Goal: Check status: Check status

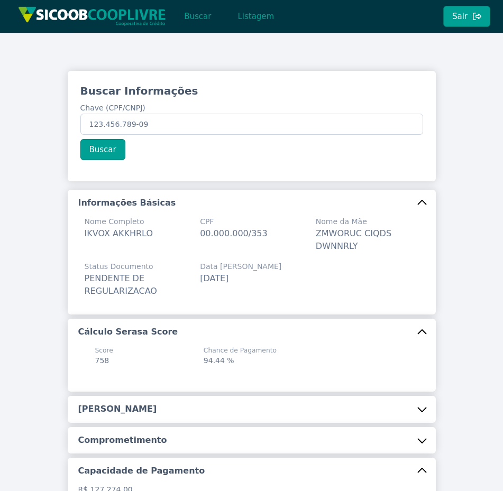
scroll to position [278, 0]
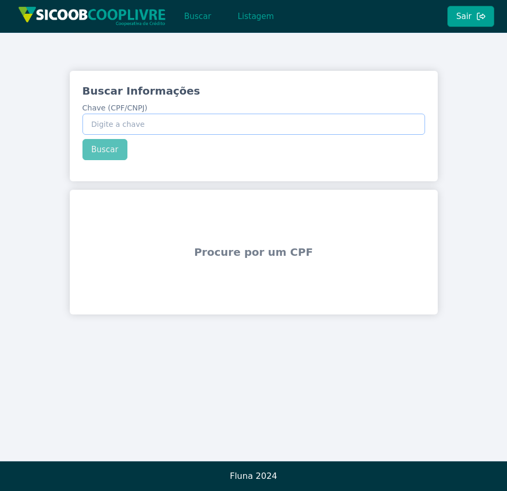
click at [199, 129] on input "Chave (CPF/CNPJ)" at bounding box center [253, 124] width 343 height 21
type input "123.456.789-09"
click at [96, 155] on button "Buscar" at bounding box center [104, 149] width 45 height 21
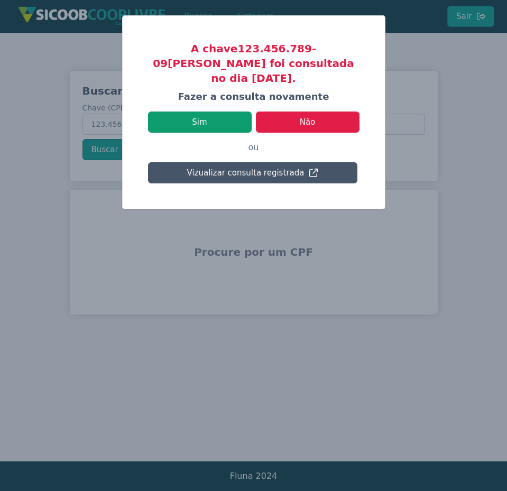
click at [216, 112] on button "Sim" at bounding box center [200, 122] width 104 height 21
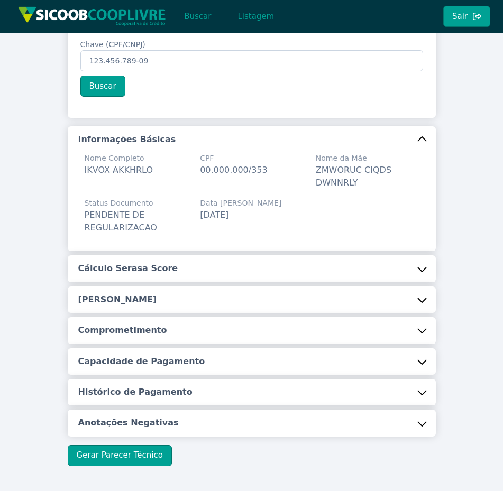
scroll to position [107, 0]
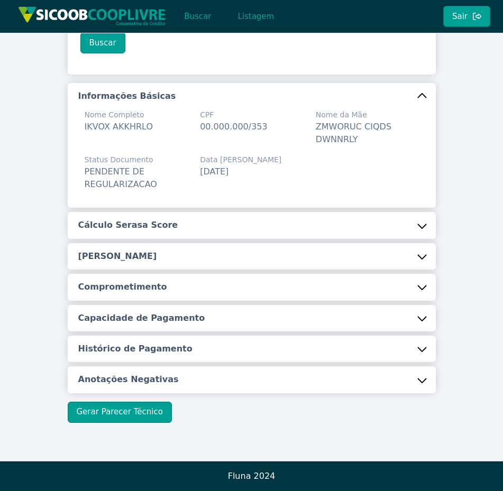
click at [297, 371] on button "Anotações Negativas" at bounding box center [252, 379] width 368 height 26
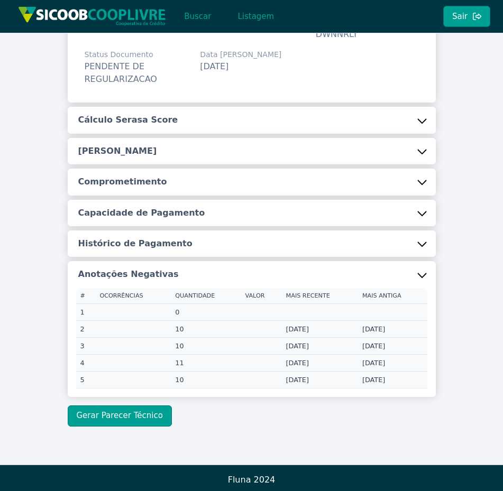
scroll to position [212, 0]
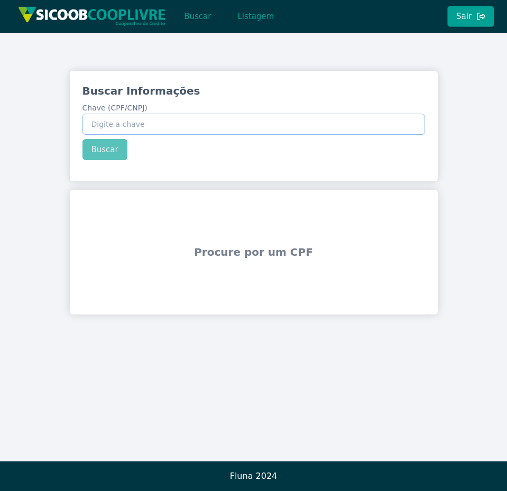
click at [147, 119] on input "Chave (CPF/CNPJ)" at bounding box center [253, 124] width 343 height 21
type input "123.456.789-09"
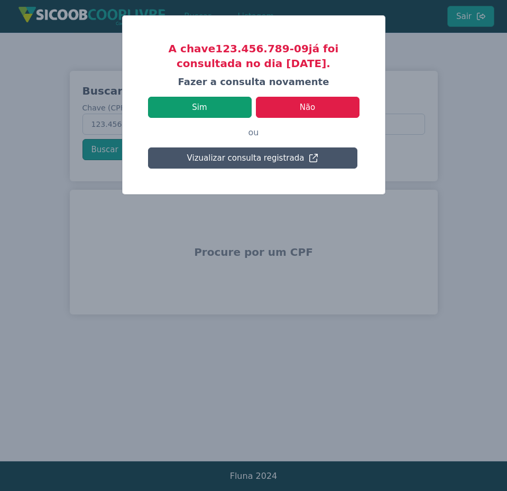
click at [184, 105] on button "Sim" at bounding box center [200, 107] width 104 height 21
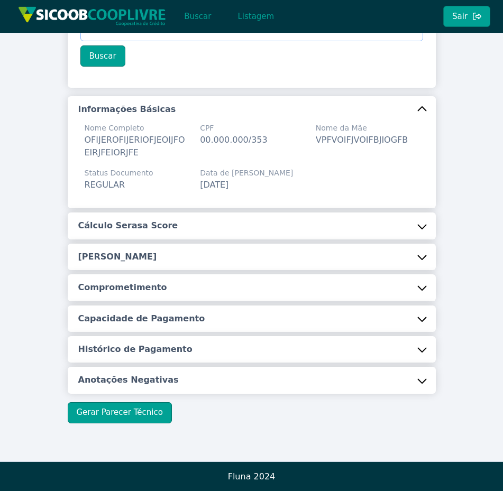
scroll to position [94, 0]
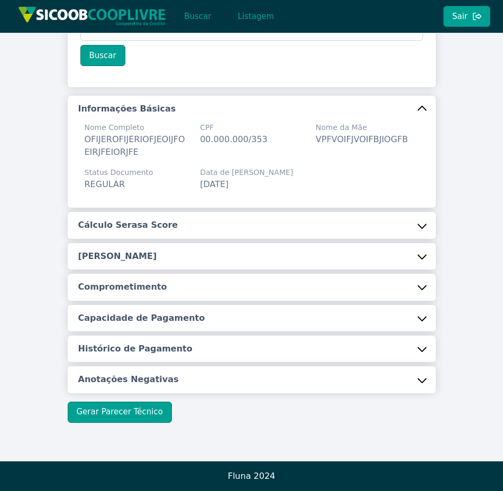
click at [341, 381] on button "Anotações Negativas" at bounding box center [252, 379] width 368 height 26
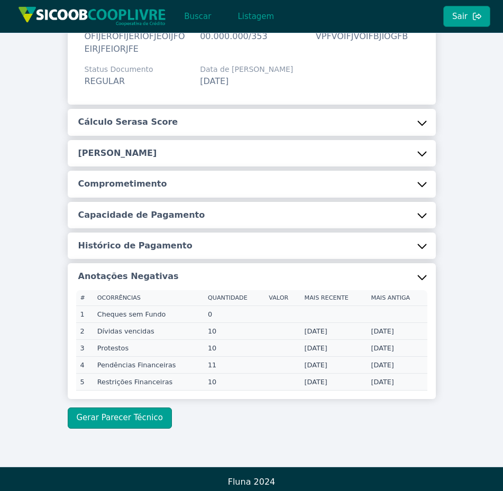
scroll to position [200, 0]
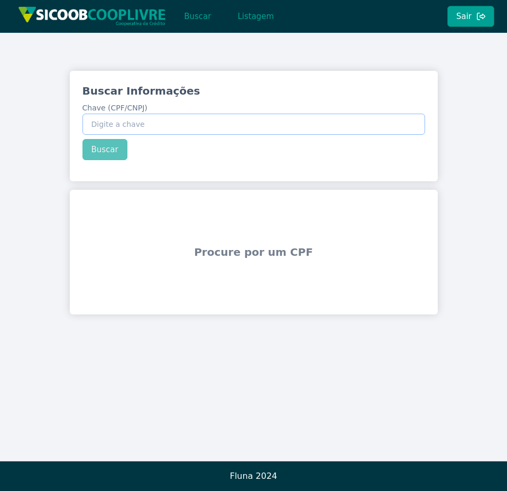
click at [141, 123] on input "Chave (CPF/CNPJ)" at bounding box center [253, 124] width 343 height 21
type input "123.456.789-09"
click at [92, 143] on button "Buscar" at bounding box center [104, 149] width 45 height 21
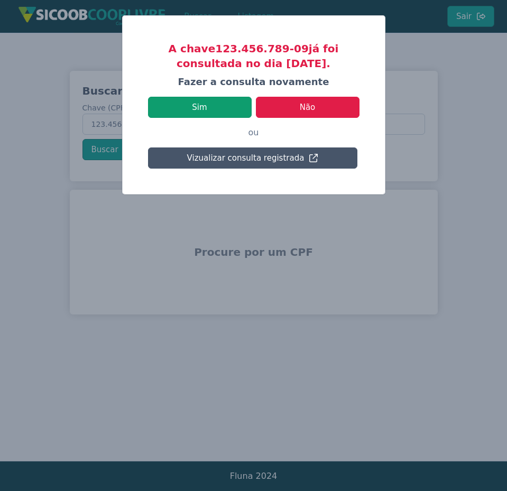
click at [239, 113] on button "Sim" at bounding box center [200, 107] width 104 height 21
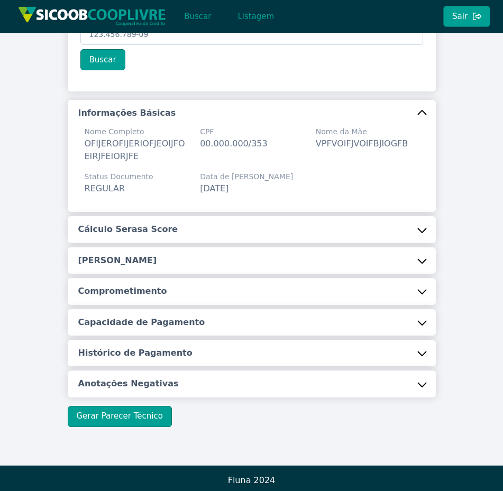
scroll to position [94, 0]
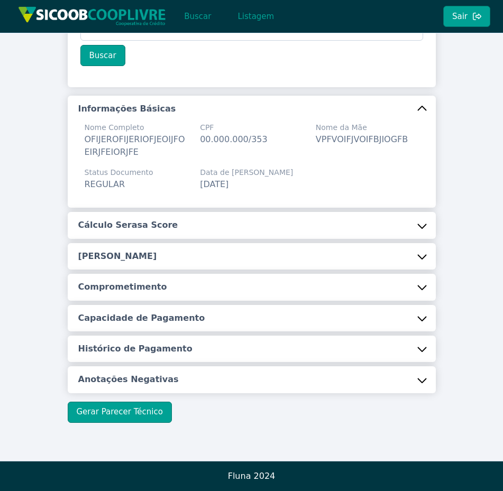
click at [379, 383] on button "Anotações Negativas" at bounding box center [252, 379] width 368 height 26
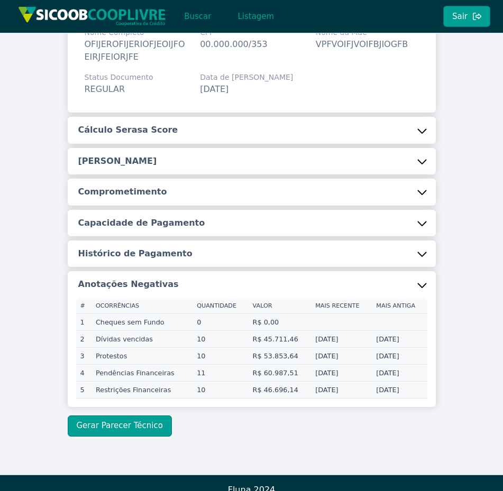
scroll to position [127, 0]
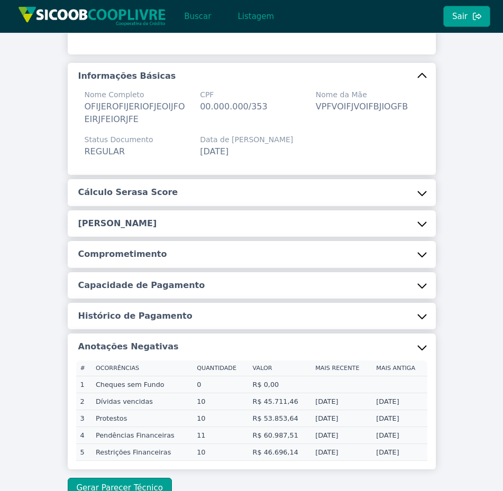
click at [372, 188] on button "Cálculo Serasa Score" at bounding box center [252, 192] width 368 height 26
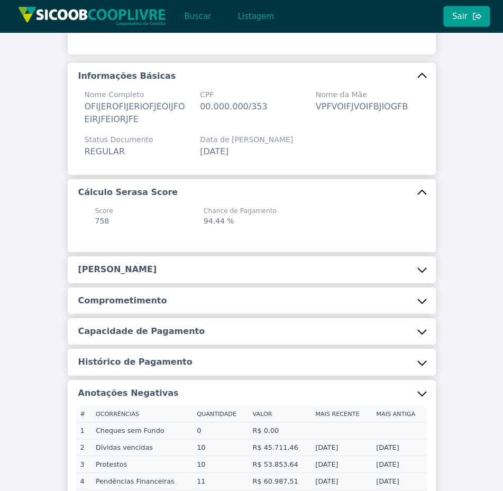
click at [334, 266] on button "[PERSON_NAME]" at bounding box center [252, 269] width 368 height 26
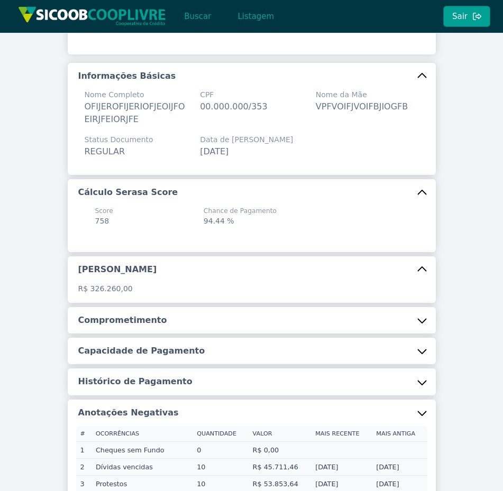
click at [345, 320] on button "Comprometimento" at bounding box center [252, 320] width 368 height 26
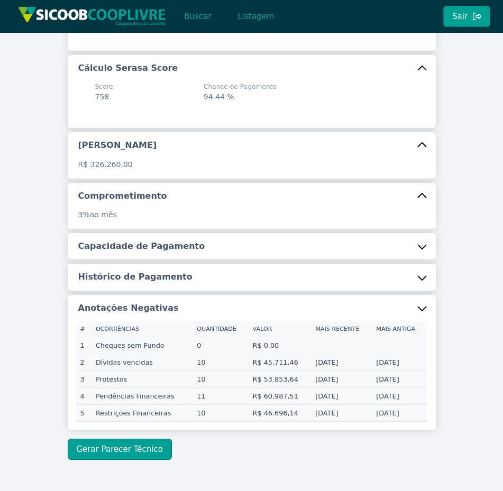
scroll to position [254, 0]
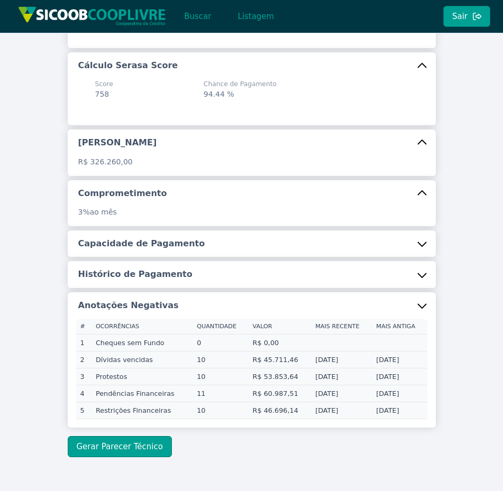
click at [331, 245] on button "Capacidade de Pagamento" at bounding box center [252, 243] width 368 height 26
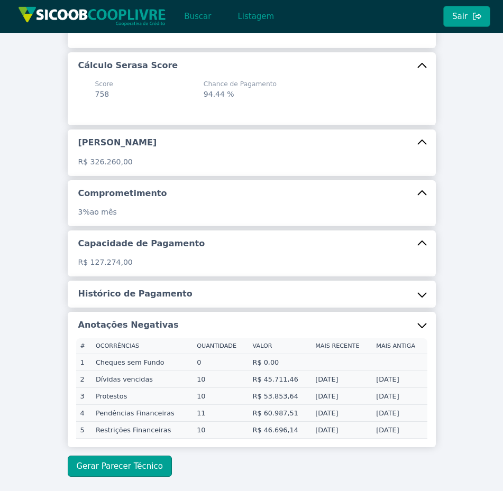
click at [331, 298] on button "Histórico de Pagamento" at bounding box center [252, 294] width 368 height 26
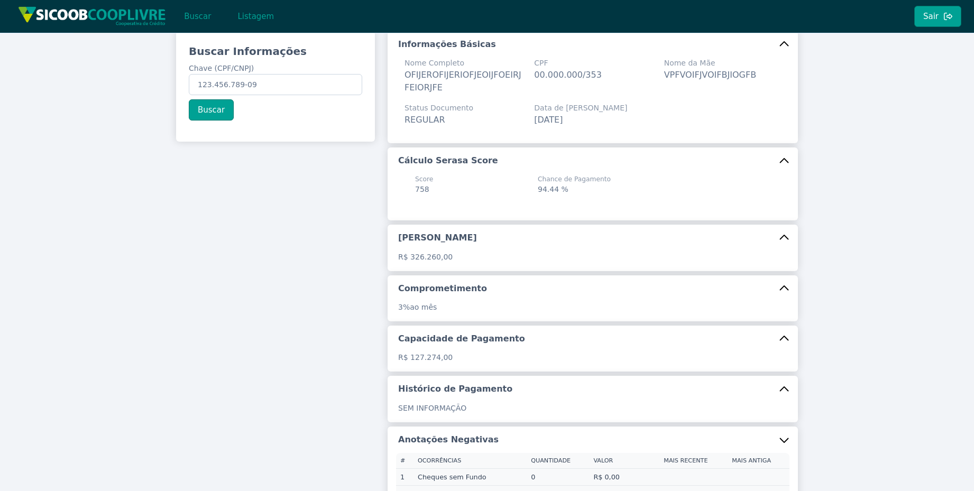
scroll to position [0, 0]
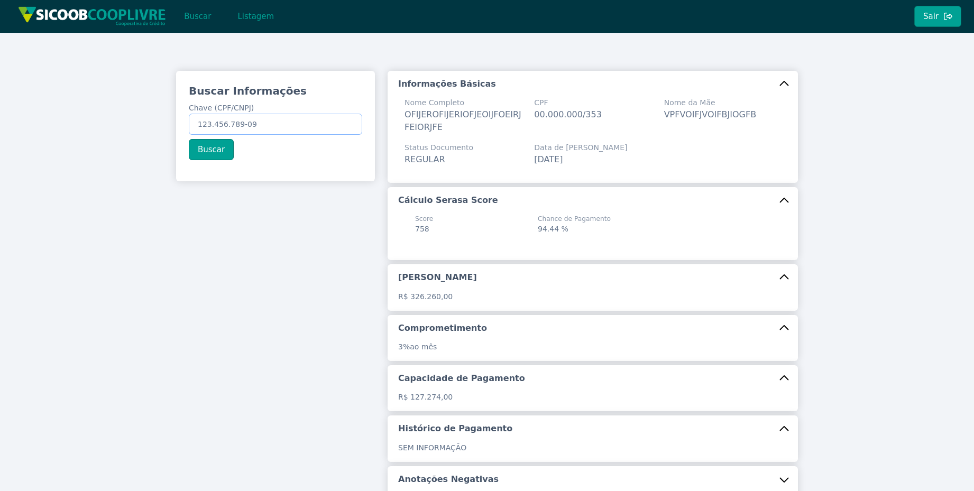
click at [254, 121] on input "123.456.789-09" at bounding box center [275, 124] width 173 height 21
click at [256, 121] on input "123.456.789-09" at bounding box center [275, 124] width 173 height 21
click at [279, 115] on input "123.456.789-09" at bounding box center [275, 124] width 173 height 21
click at [318, 125] on input "123.456.789-09" at bounding box center [275, 124] width 173 height 21
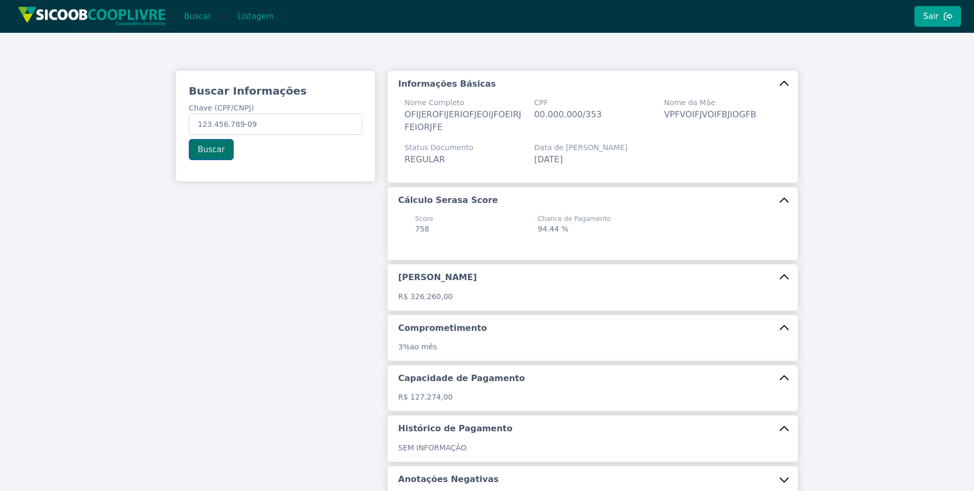
click at [212, 149] on button "Buscar" at bounding box center [211, 149] width 45 height 21
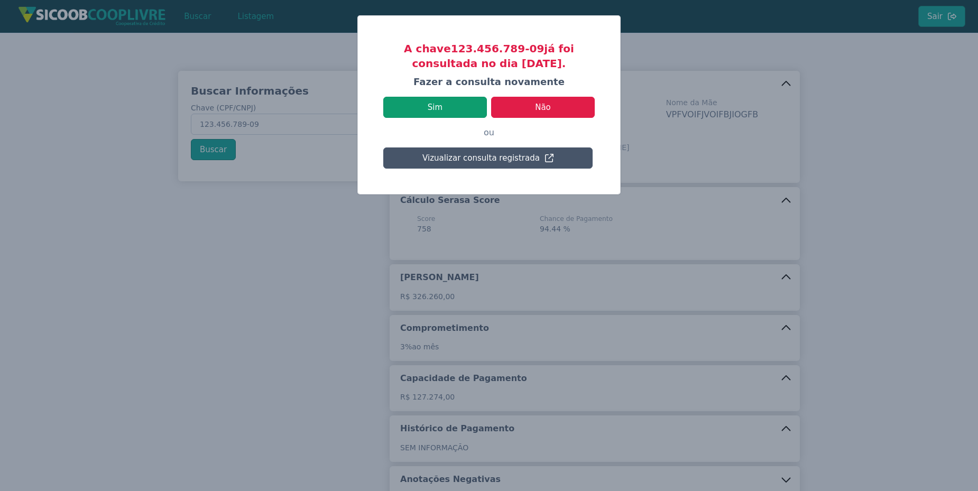
click at [455, 108] on button "Sim" at bounding box center [435, 107] width 104 height 21
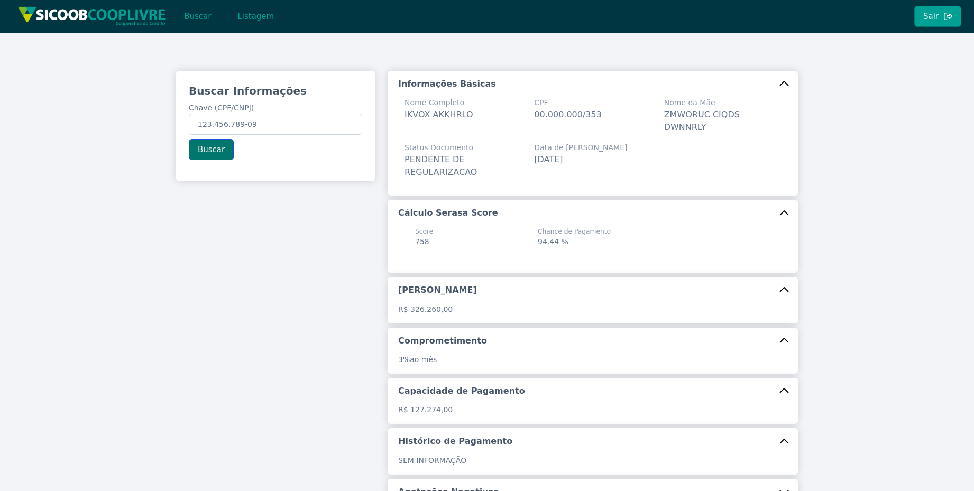
click at [200, 150] on button "Buscar" at bounding box center [211, 149] width 45 height 21
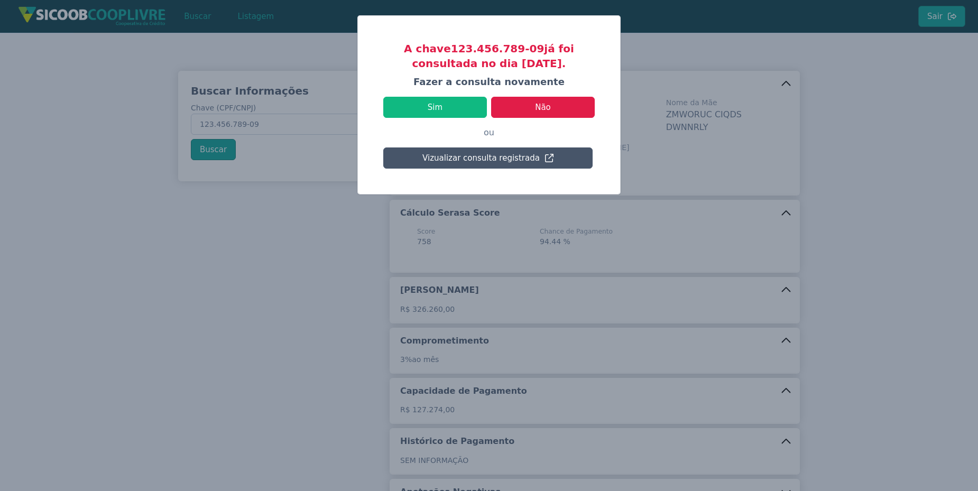
click at [285, 267] on modal-container "A chave 123.456.789-09 já foi consultada no dia 13/10/2025. Fazer a consulta no…" at bounding box center [489, 245] width 978 height 491
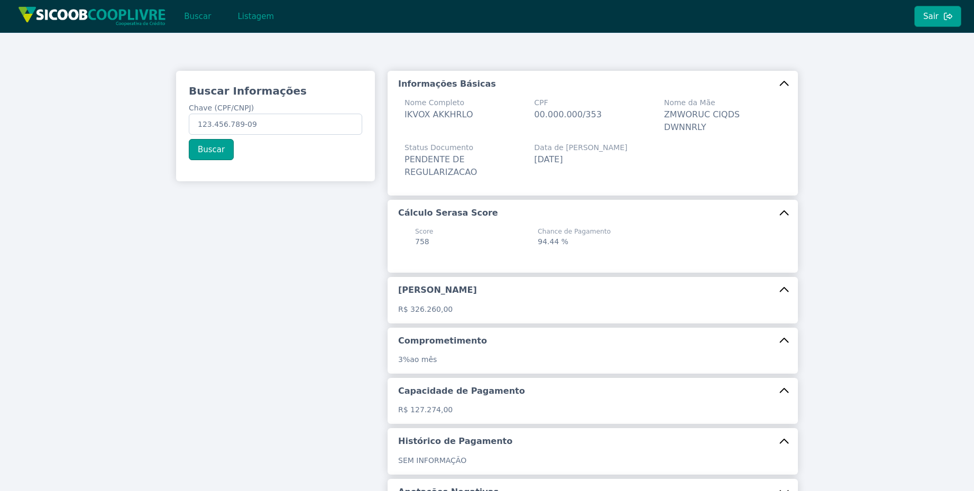
scroll to position [63, 0]
